Goal: Information Seeking & Learning: Compare options

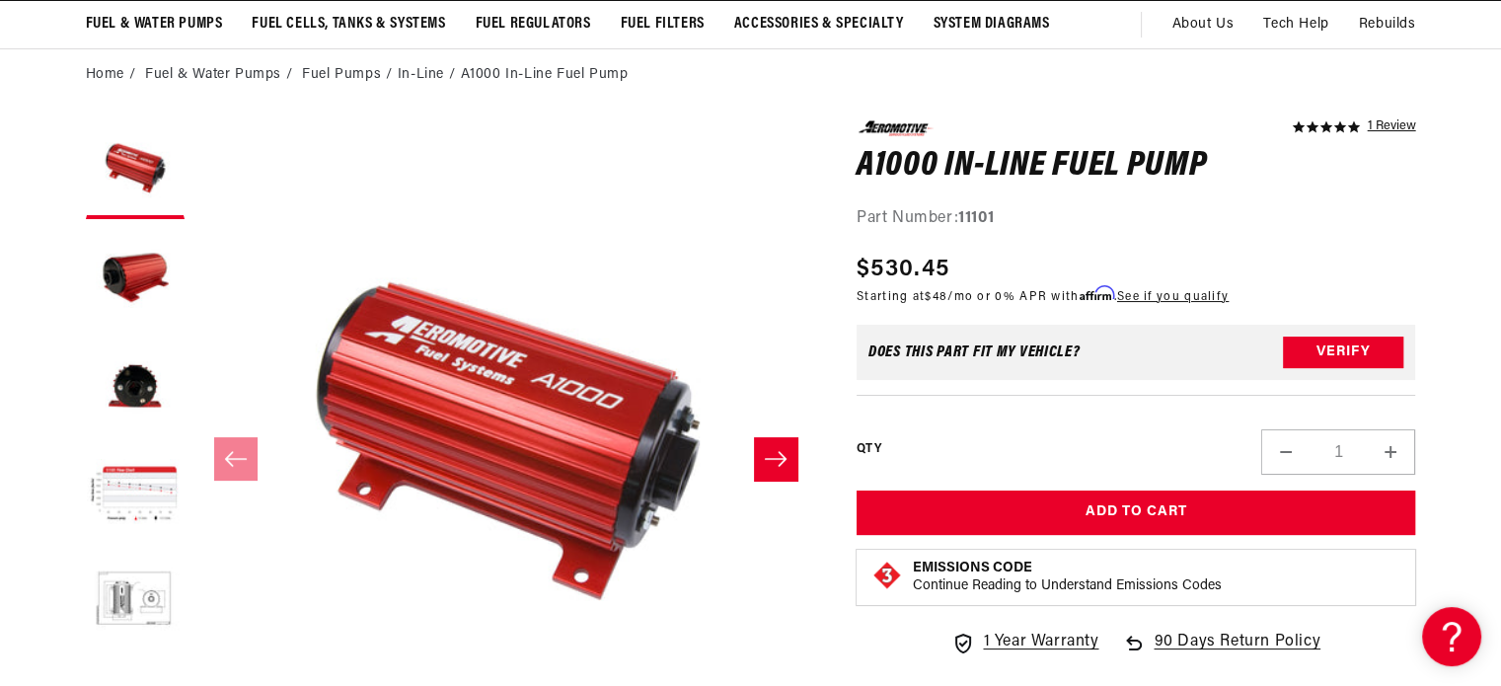
scroll to position [166, 0]
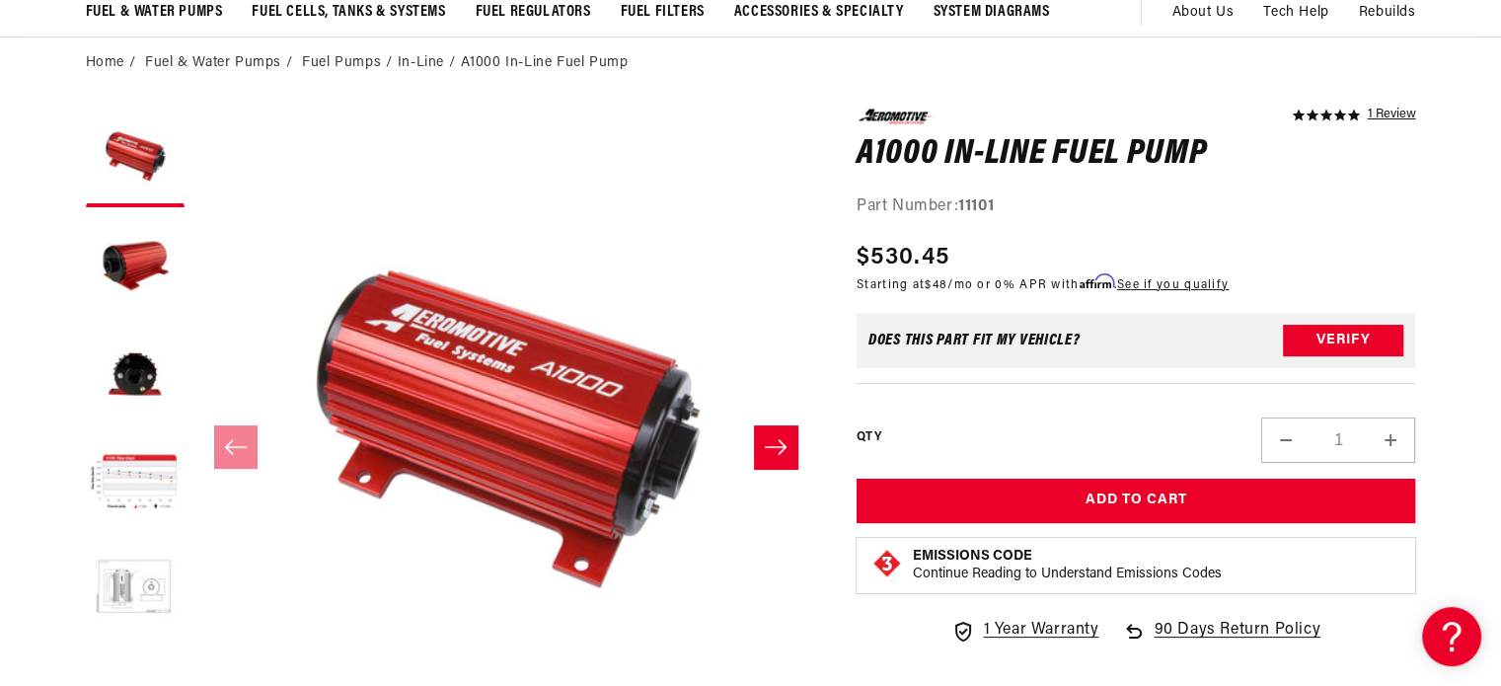
click at [117, 579] on button "Load image 5 in gallery view" at bounding box center [135, 592] width 99 height 99
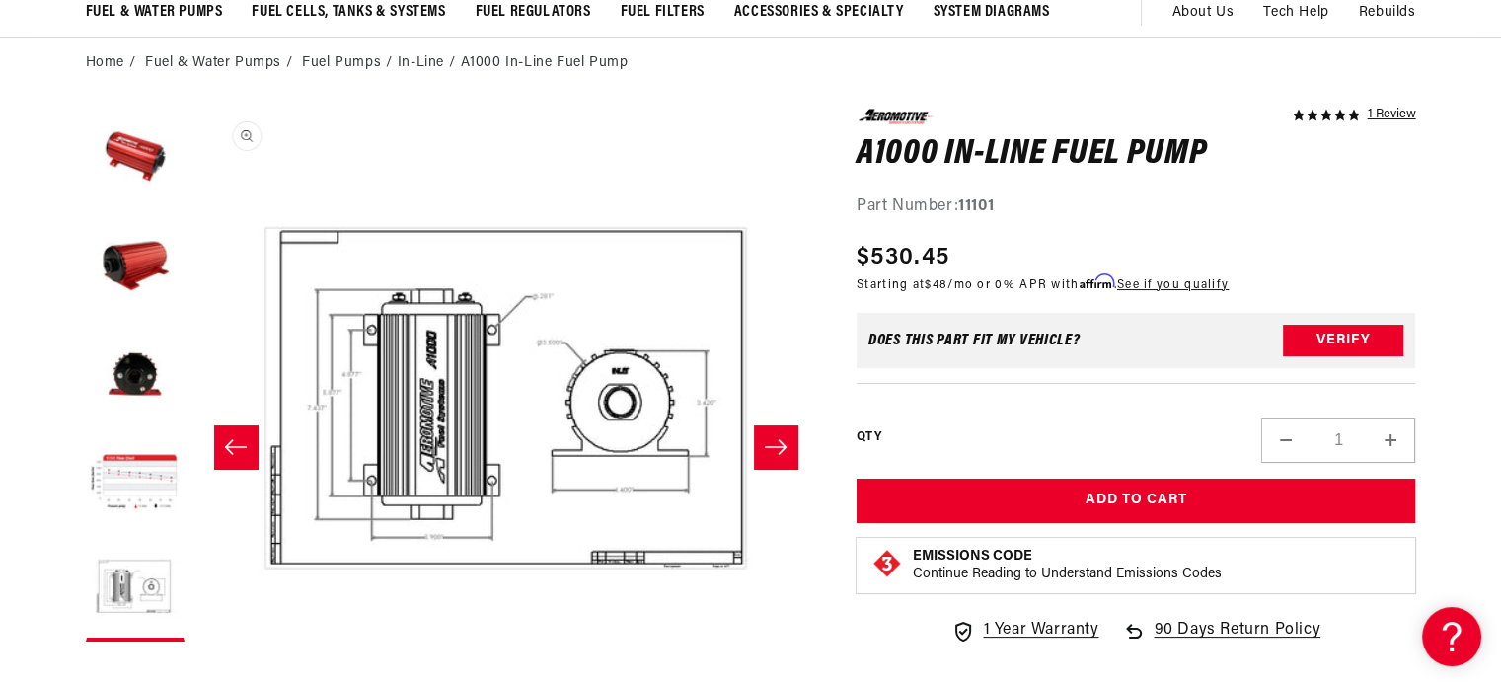
scroll to position [0, 2491]
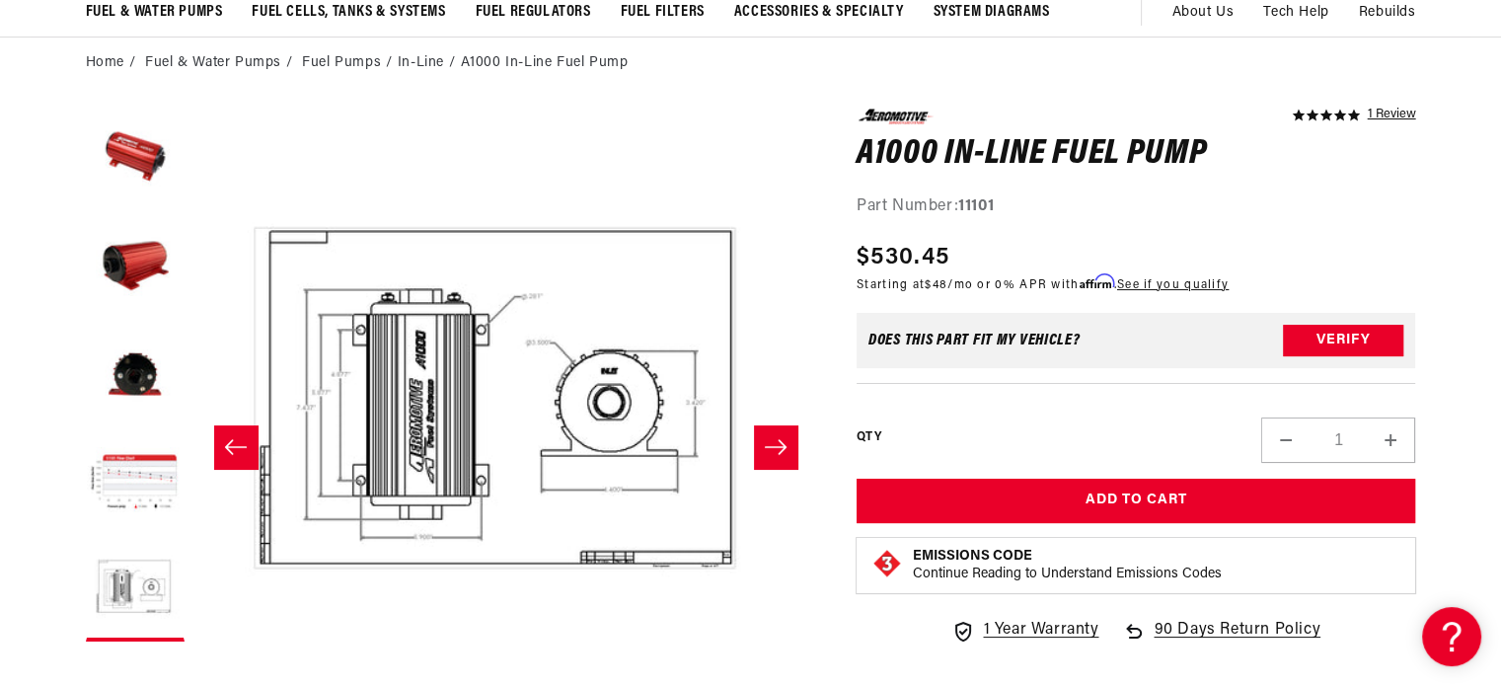
click at [761, 441] on button "Slide right" at bounding box center [775, 446] width 43 height 43
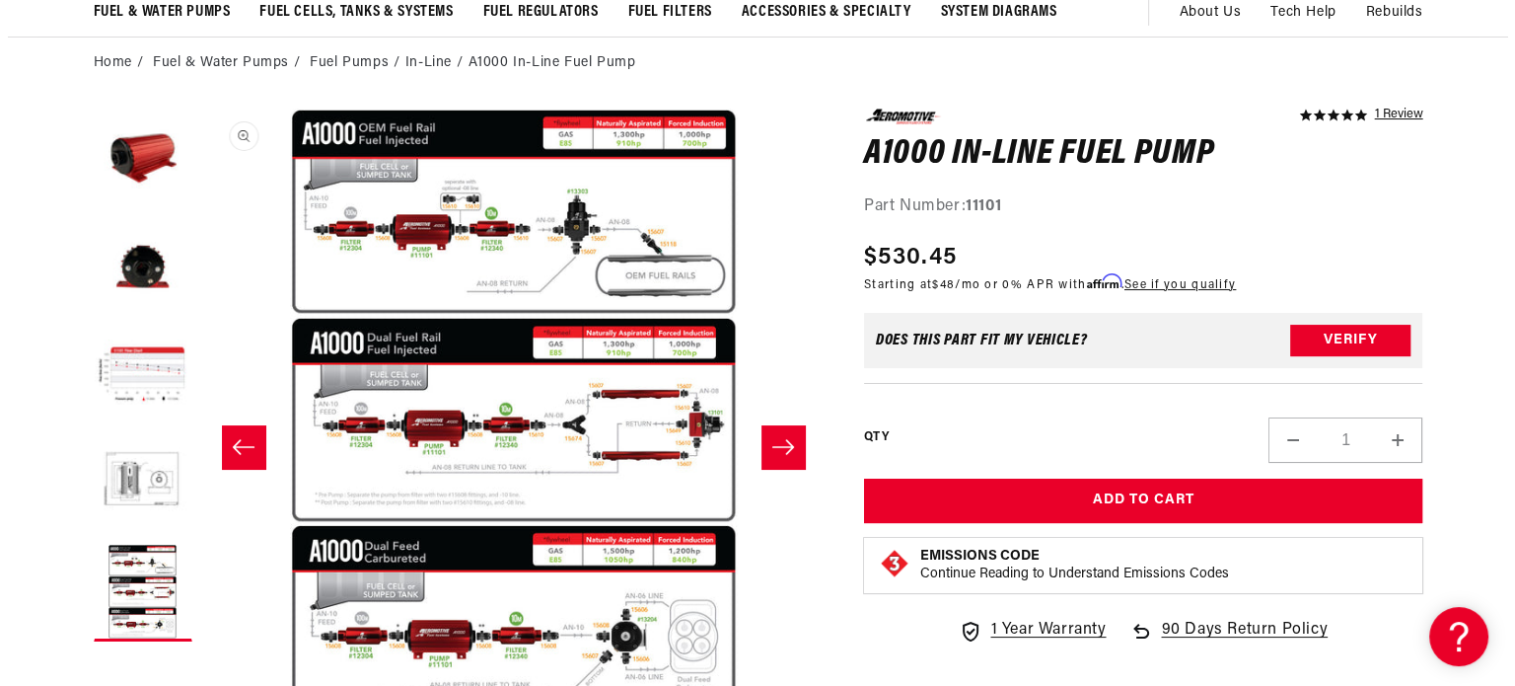
scroll to position [0, 3114]
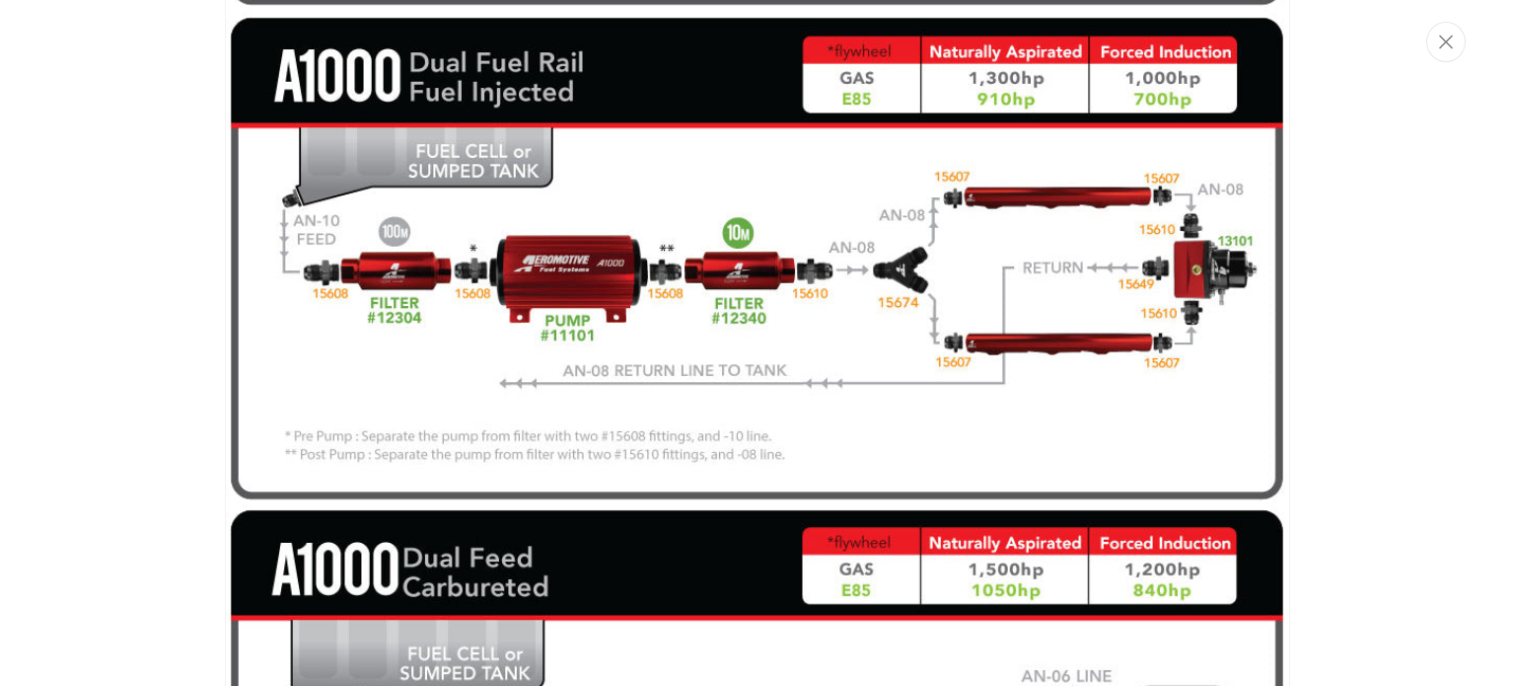
scroll to position [4791, 0]
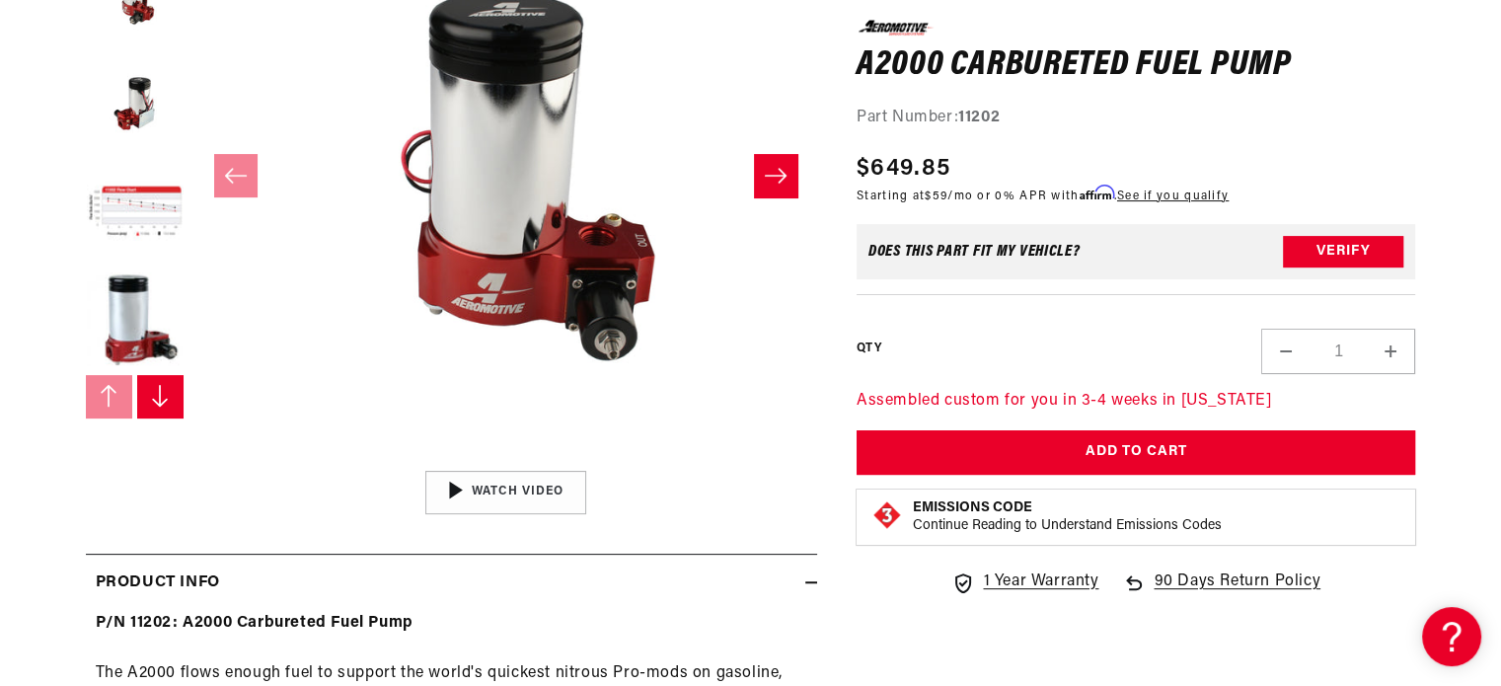
scroll to position [445, 0]
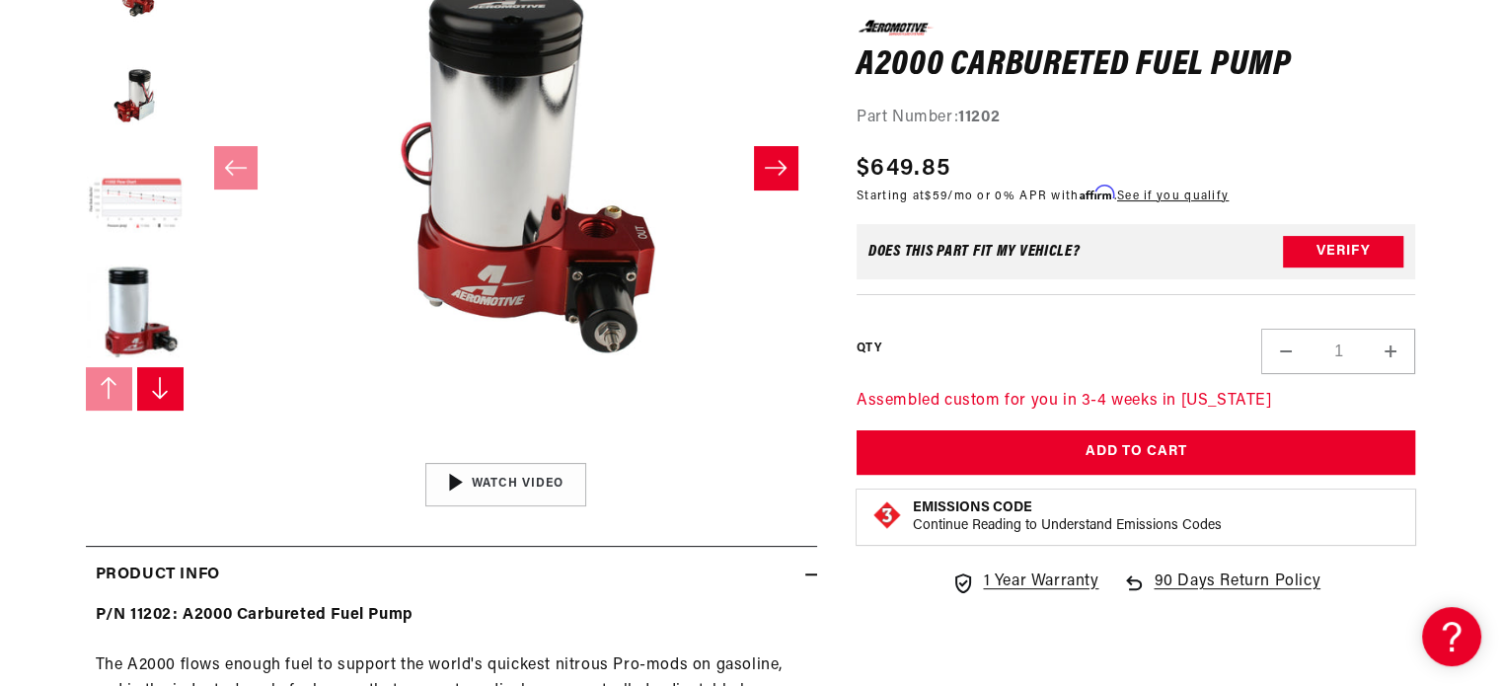
click at [113, 189] on button "Load image 4 in gallery view" at bounding box center [135, 204] width 99 height 99
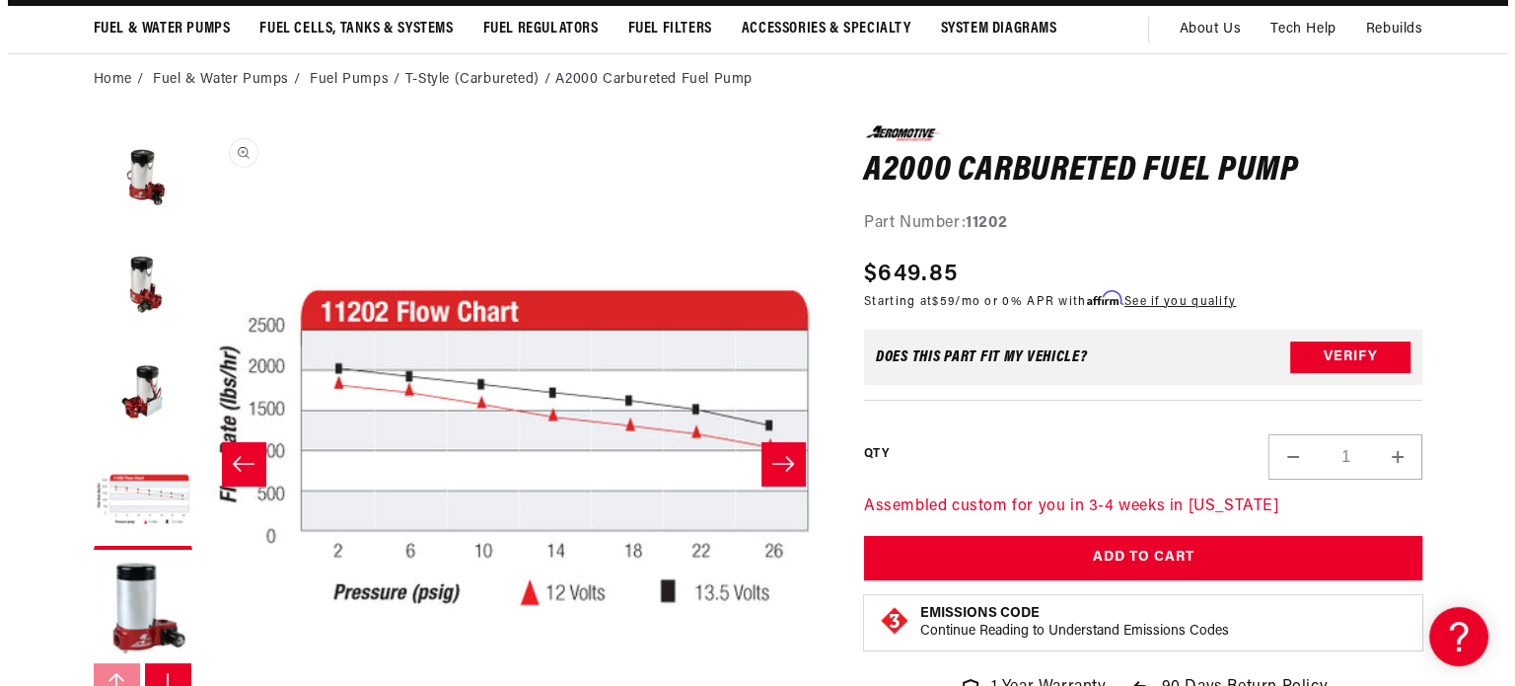
scroll to position [0, 0]
